Goal: Contribute content: Add original content to the website for others to see

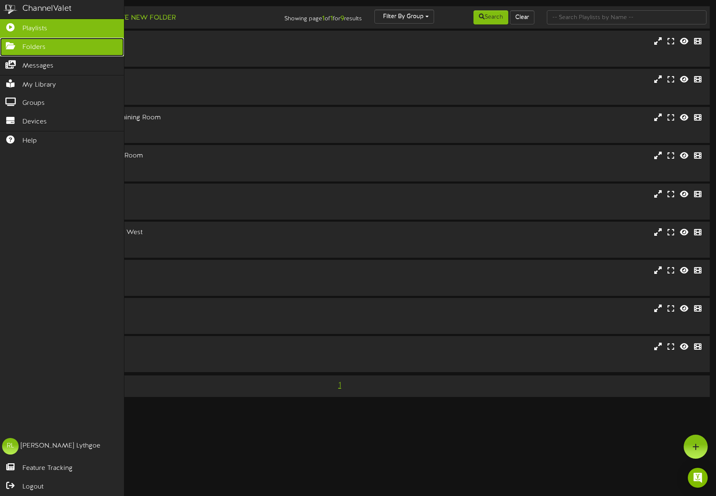
click at [54, 50] on link "Folders" at bounding box center [62, 47] width 124 height 19
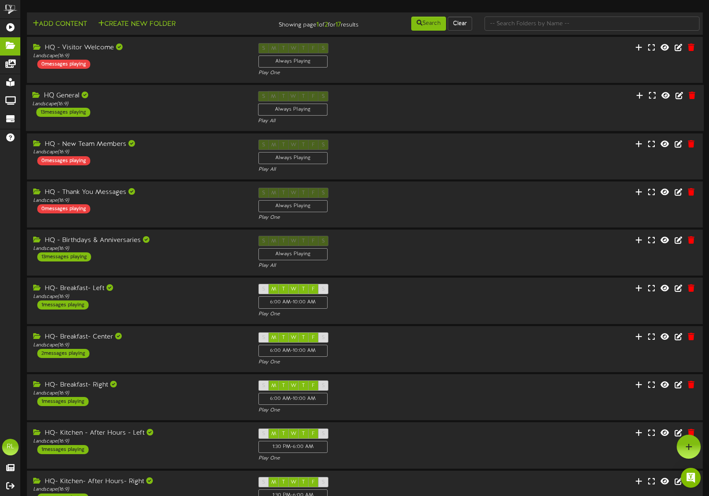
click at [142, 109] on div "HQ General Landscape ( 16:9 ) 13 messages playing" at bounding box center [139, 104] width 226 height 26
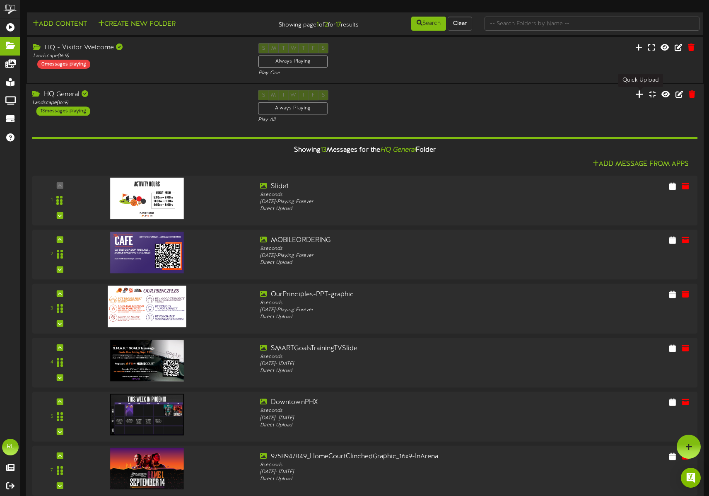
click at [639, 97] on icon at bounding box center [640, 93] width 8 height 9
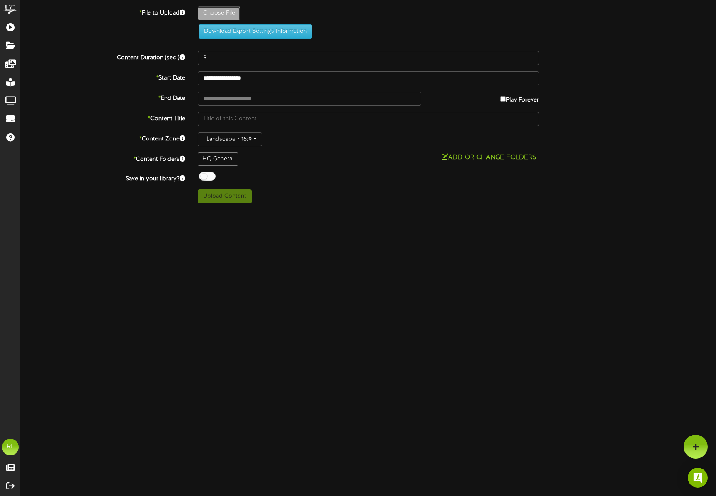
type input "**********"
type input "9727211943_2025MercuryPlayoffOn-Sale-Round1-R1G1-PlayerMatchup-8-2PM_16x9_Playe…"
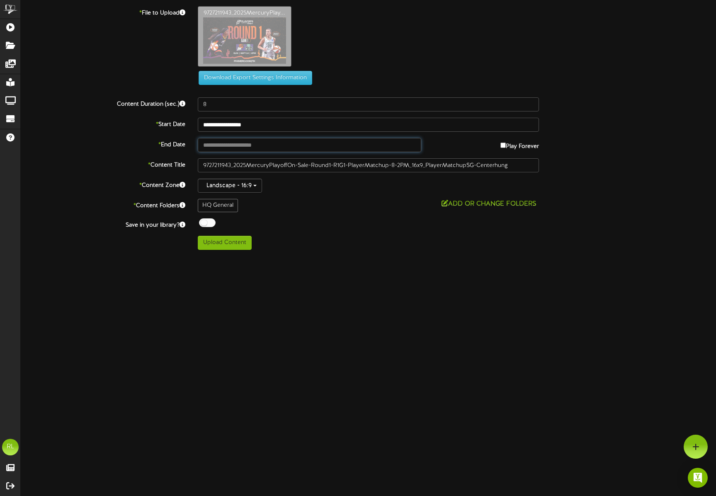
click at [274, 145] on input "text" at bounding box center [309, 145] width 223 height 14
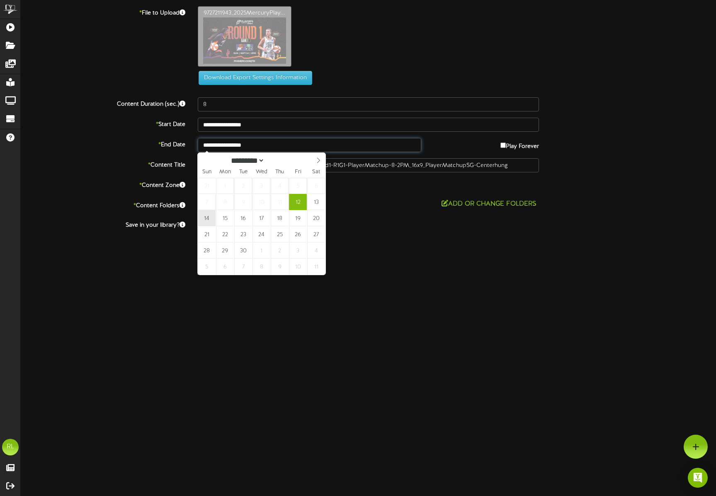
type input "**********"
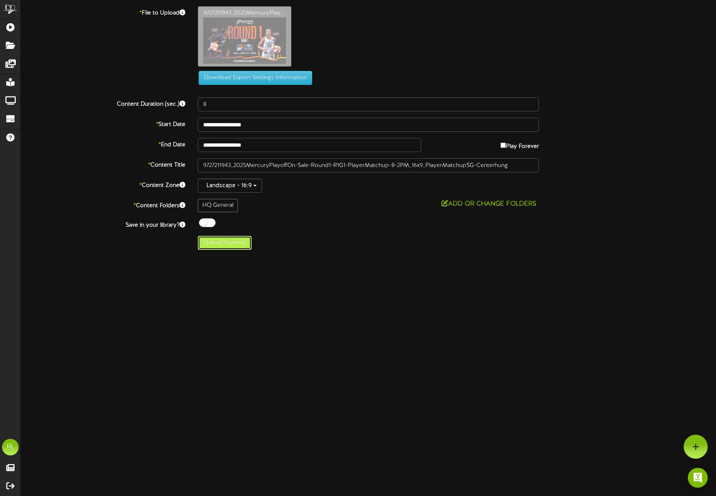
click at [239, 241] on button "Upload Content" at bounding box center [225, 243] width 54 height 14
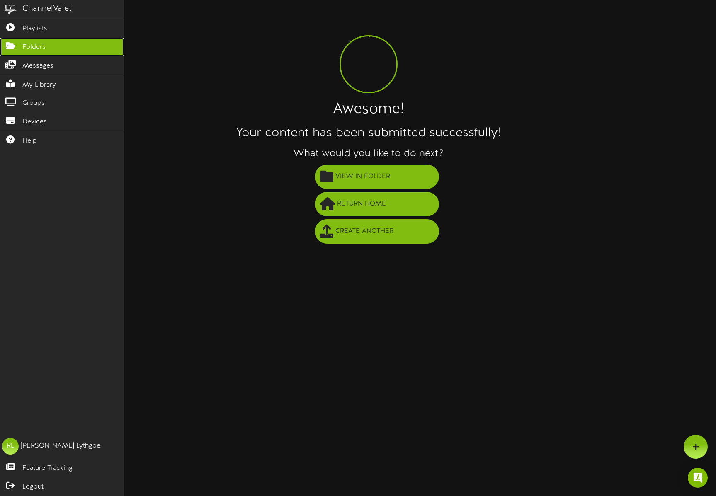
click at [26, 44] on span "Folders" at bounding box center [33, 48] width 23 height 10
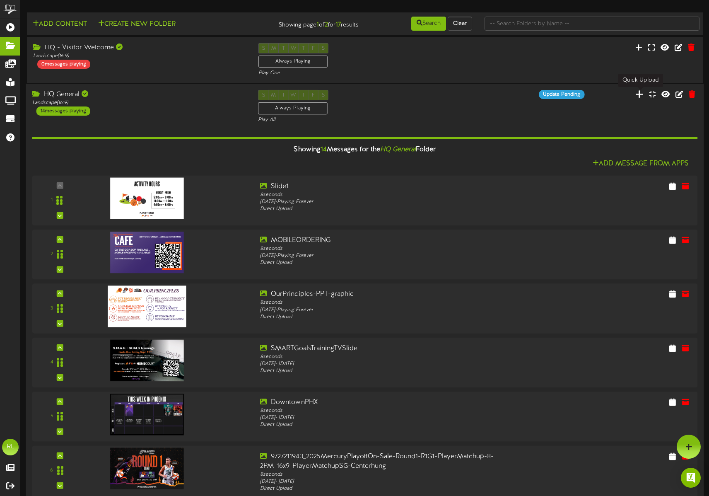
click at [642, 96] on icon at bounding box center [640, 93] width 8 height 9
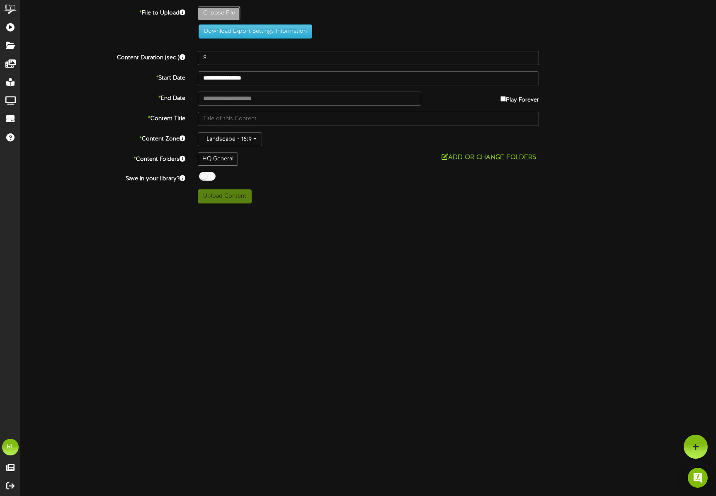
type input "**********"
type input "null_Mercury2025Playoffs-DesignTrials_ScheduleGraphics_16X9"
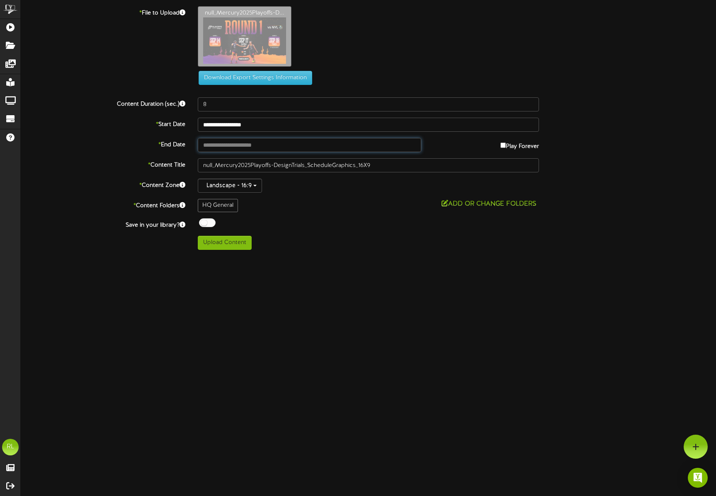
click at [264, 149] on input "text" at bounding box center [309, 145] width 223 height 14
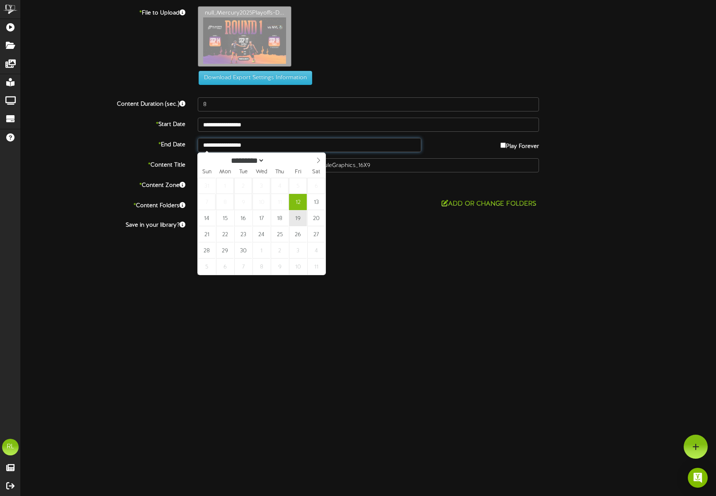
type input "**********"
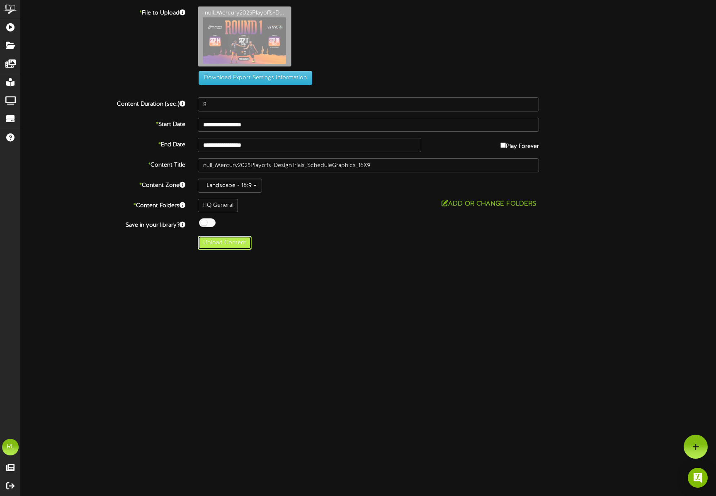
click at [227, 243] on button "Upload Content" at bounding box center [225, 243] width 54 height 14
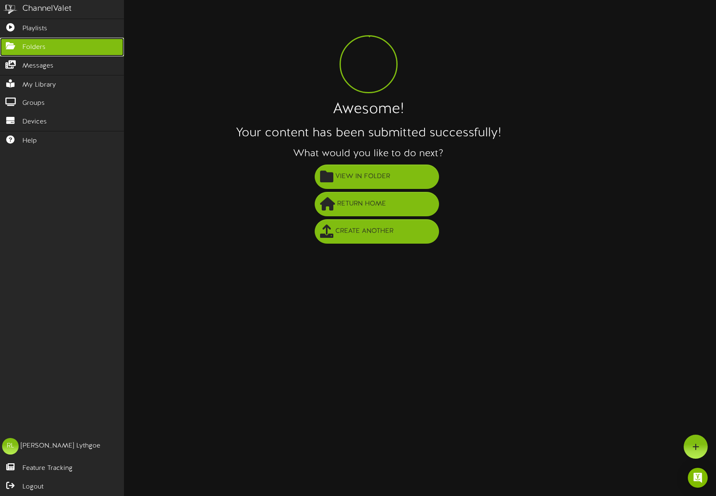
click at [32, 44] on span "Folders" at bounding box center [33, 48] width 23 height 10
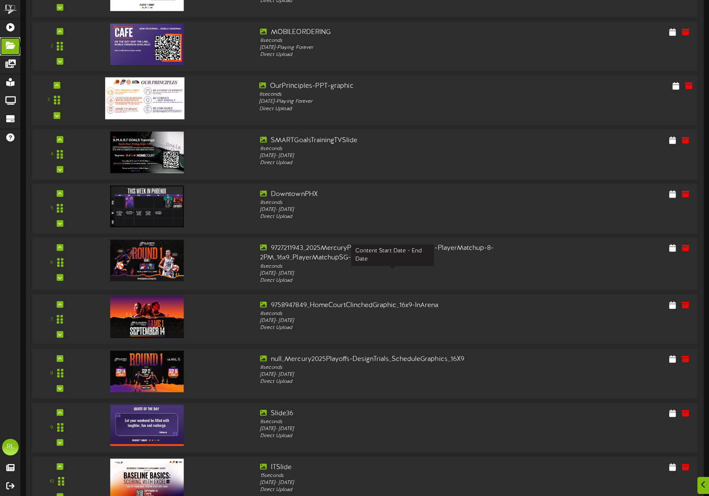
scroll to position [290, 0]
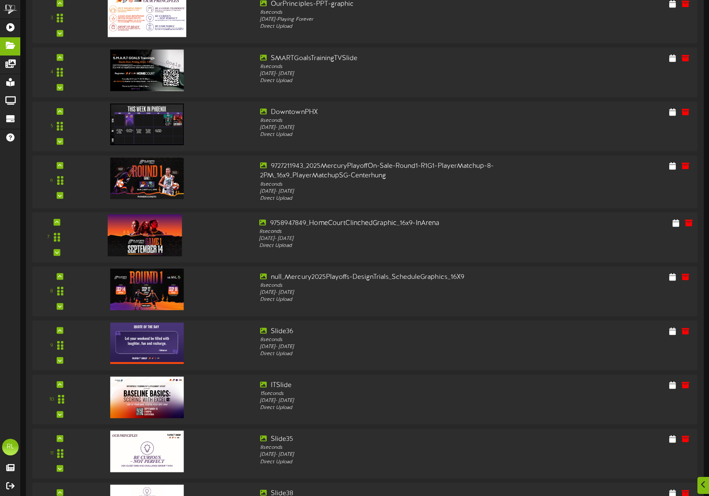
click at [591, 232] on div "7 8" at bounding box center [365, 238] width 672 height 38
click at [679, 226] on icon at bounding box center [676, 222] width 8 height 9
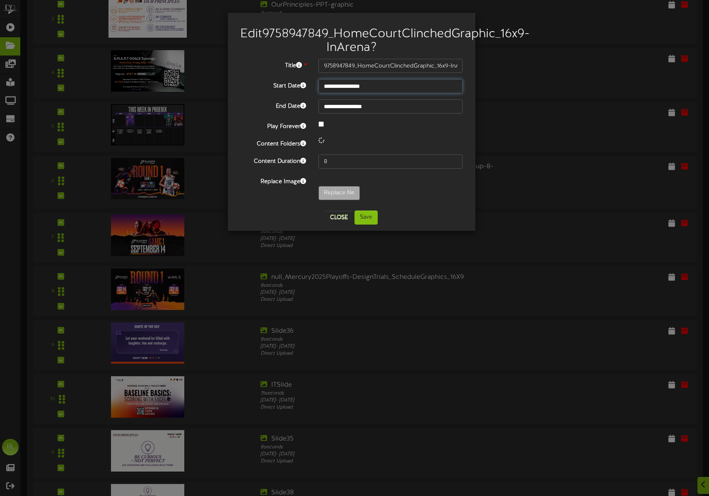
click at [366, 93] on input "**********" at bounding box center [391, 86] width 145 height 14
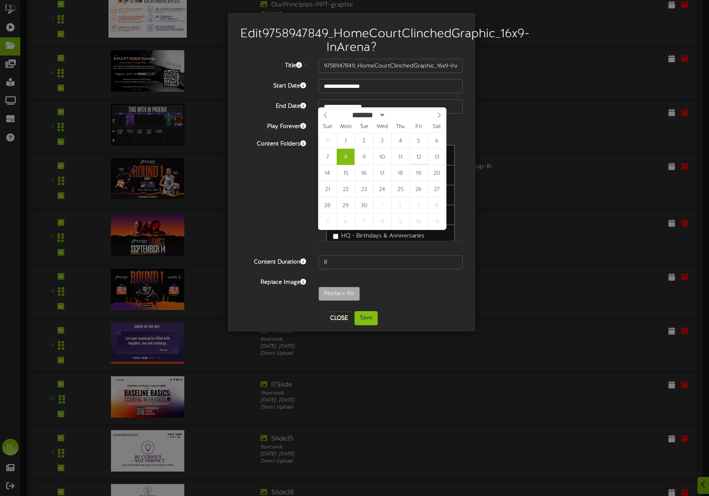
click at [248, 111] on label "End Date" at bounding box center [273, 104] width 78 height 11
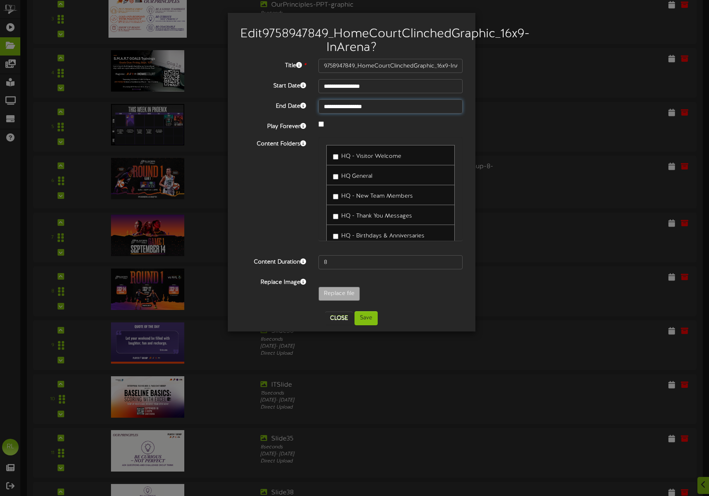
click at [360, 114] on input "**********" at bounding box center [391, 106] width 145 height 14
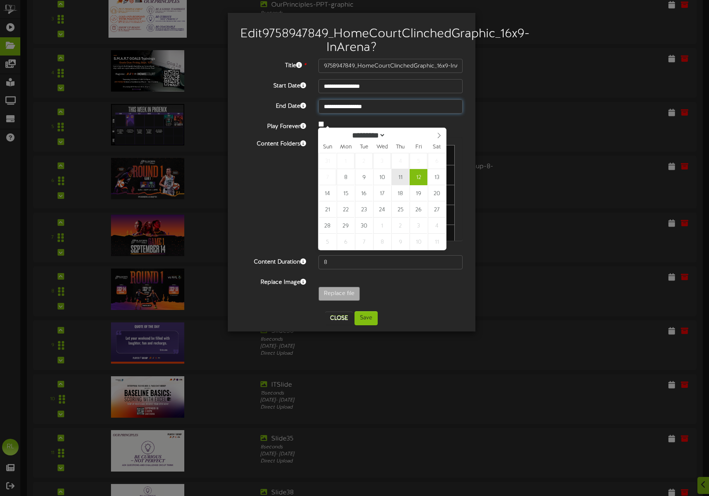
type input "**********"
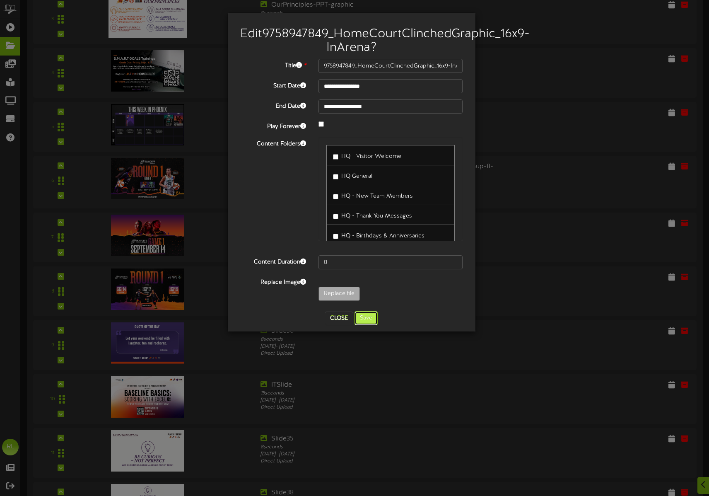
click at [364, 325] on button "Save" at bounding box center [366, 318] width 23 height 14
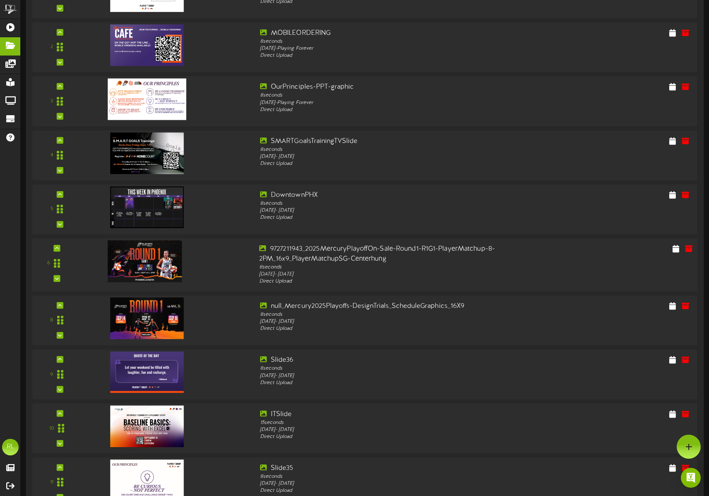
scroll to position [124, 0]
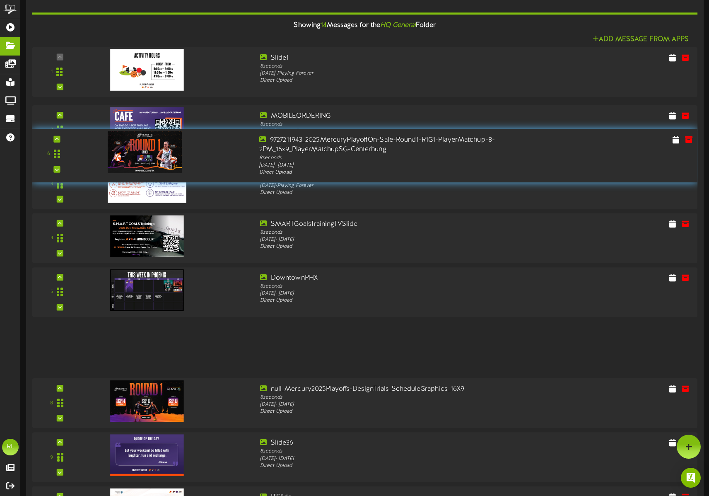
drag, startPoint x: 61, startPoint y: 344, endPoint x: 92, endPoint y: 152, distance: 194.0
click at [92, 152] on div "6" at bounding box center [365, 155] width 672 height 41
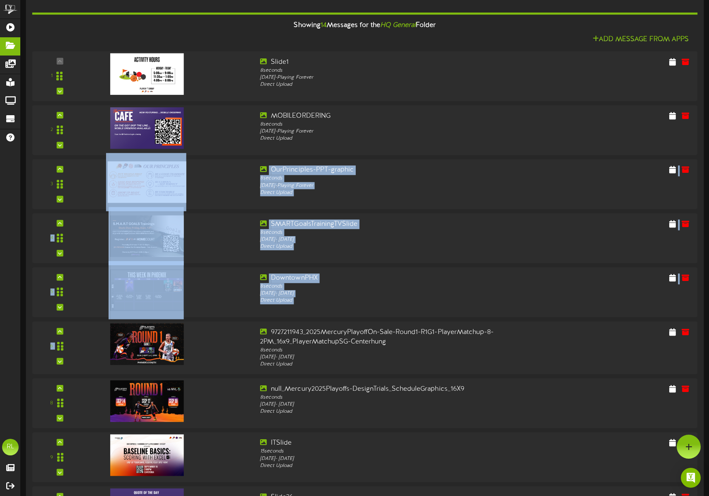
drag, startPoint x: 56, startPoint y: 343, endPoint x: 92, endPoint y: 210, distance: 136.9
click at [92, 210] on div "1 Slide1 8" at bounding box center [365, 428] width 666 height 755
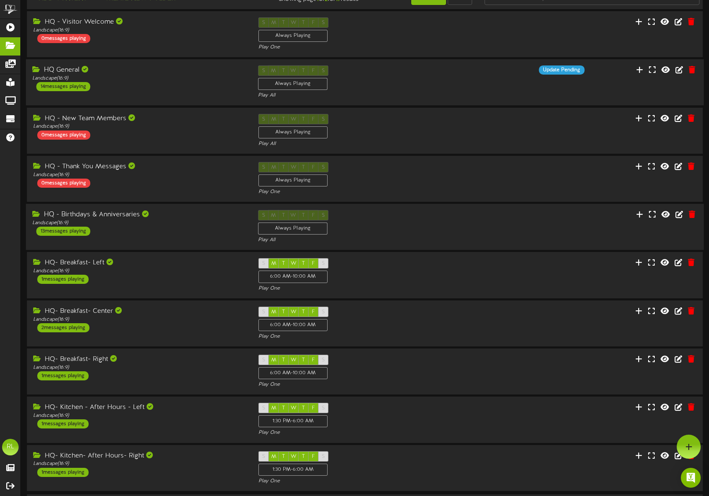
scroll to position [0, 0]
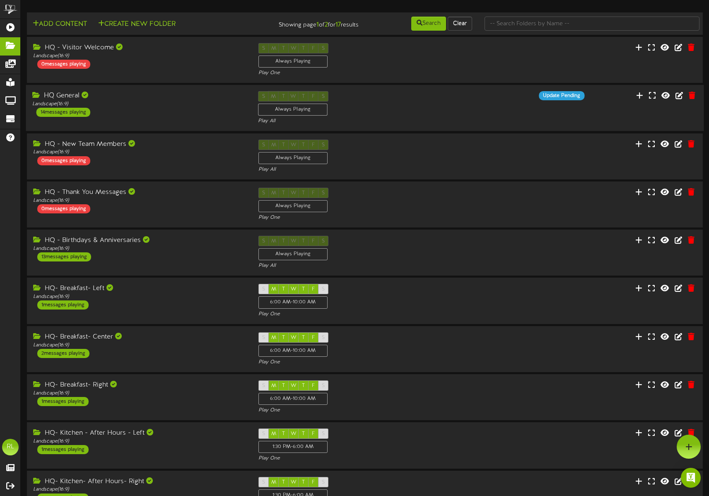
click at [126, 98] on div "HQ General" at bounding box center [139, 96] width 214 height 10
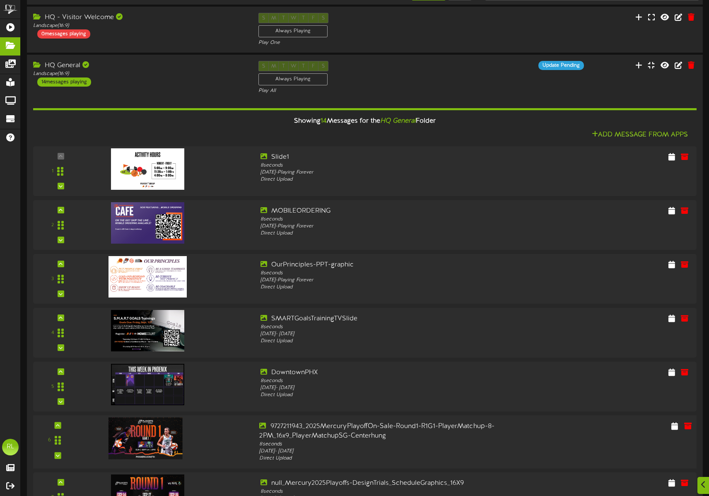
scroll to position [166, 0]
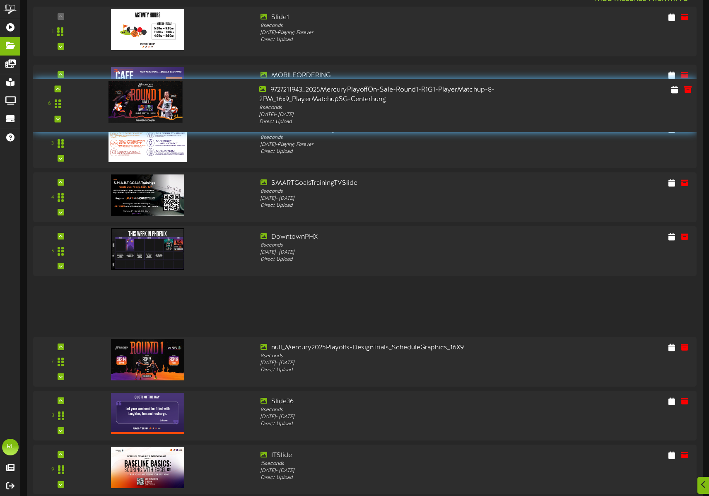
drag, startPoint x: 60, startPoint y: 304, endPoint x: 68, endPoint y: 103, distance: 201.1
click at [68, 103] on div "6" at bounding box center [58, 104] width 44 height 38
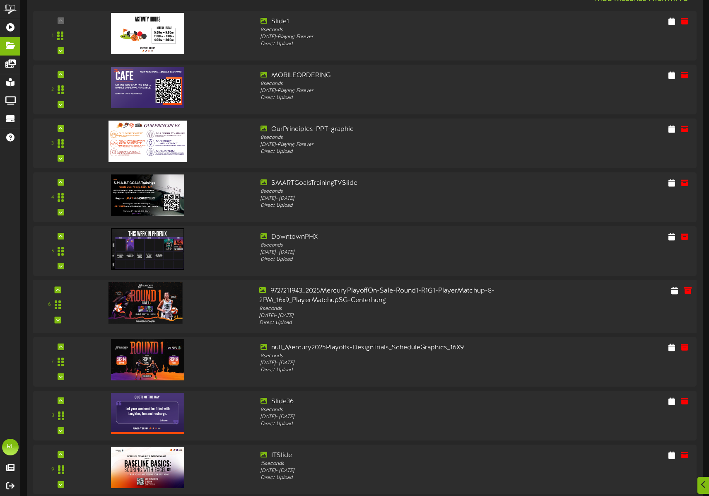
click at [60, 288] on div "6" at bounding box center [58, 305] width 44 height 38
click at [58, 289] on icon at bounding box center [58, 290] width 4 height 4
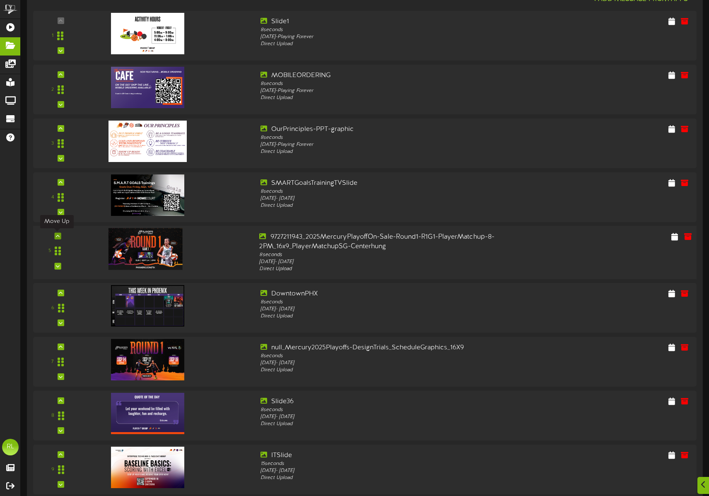
click at [58, 238] on div at bounding box center [57, 236] width 7 height 7
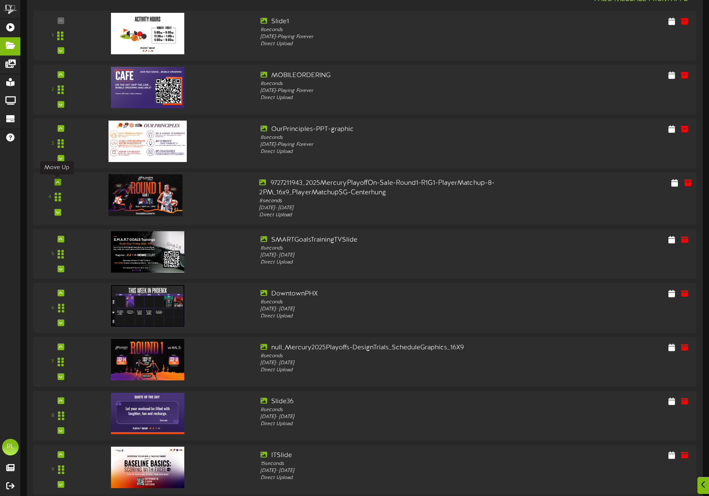
click at [56, 180] on icon at bounding box center [58, 182] width 4 height 4
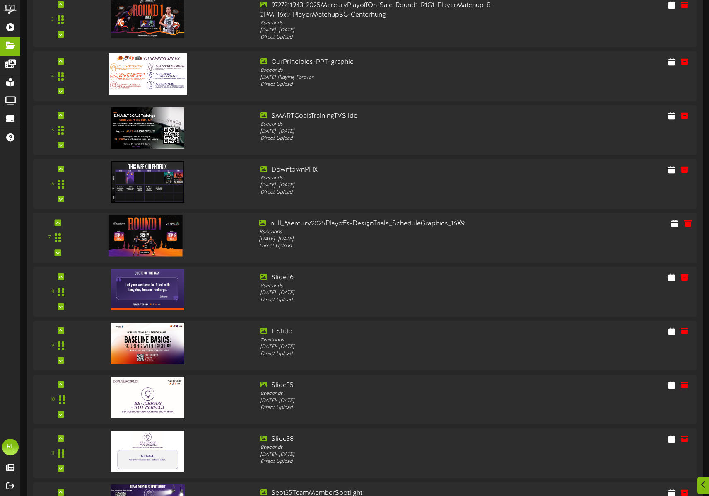
scroll to position [290, 0]
click at [57, 254] on icon at bounding box center [58, 253] width 4 height 4
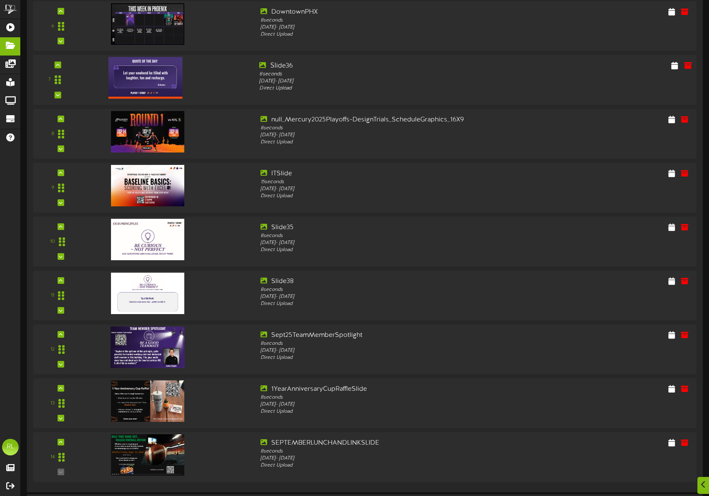
scroll to position [456, 0]
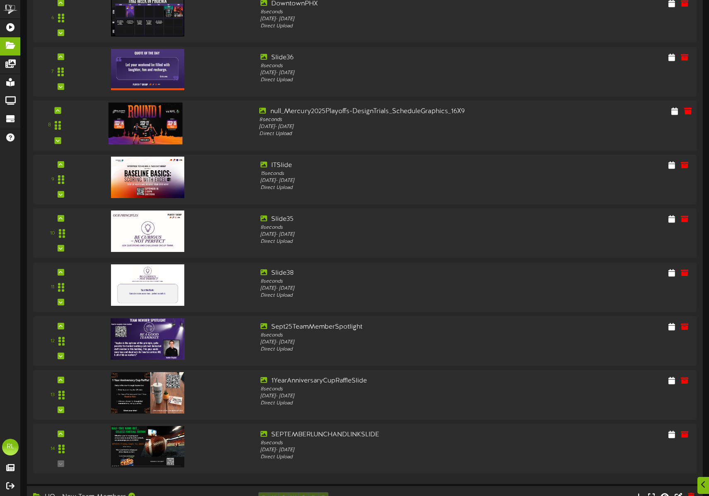
click at [60, 140] on div "8" at bounding box center [58, 126] width 44 height 38
click at [56, 139] on icon at bounding box center [58, 141] width 4 height 4
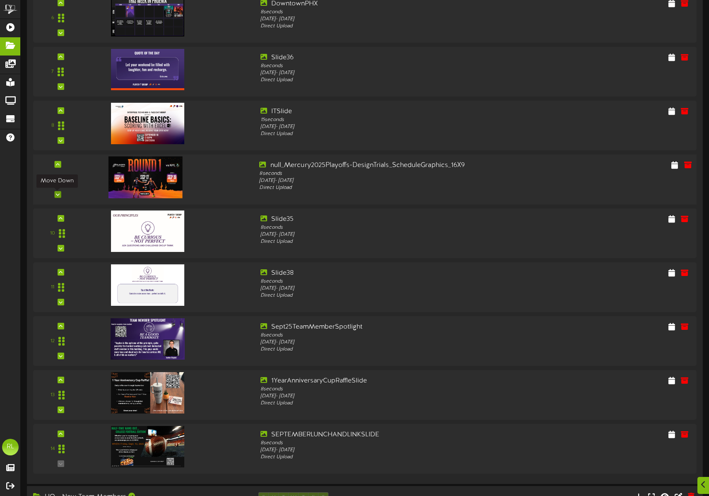
click at [57, 192] on div at bounding box center [57, 194] width 7 height 7
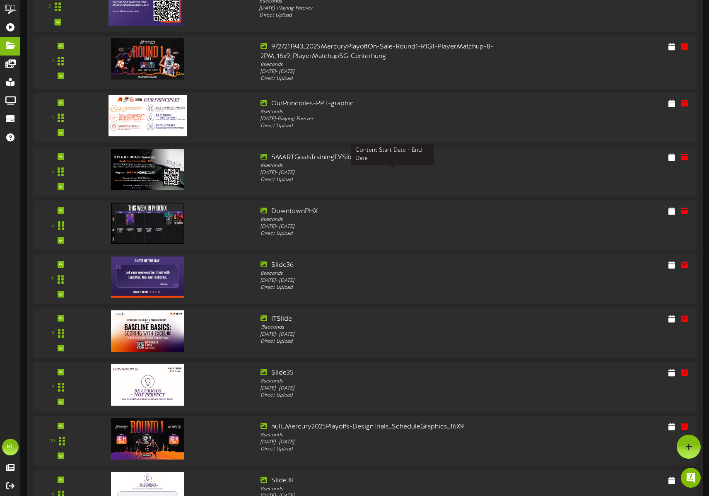
scroll to position [41, 0]
